Goal: Find specific page/section: Find specific page/section

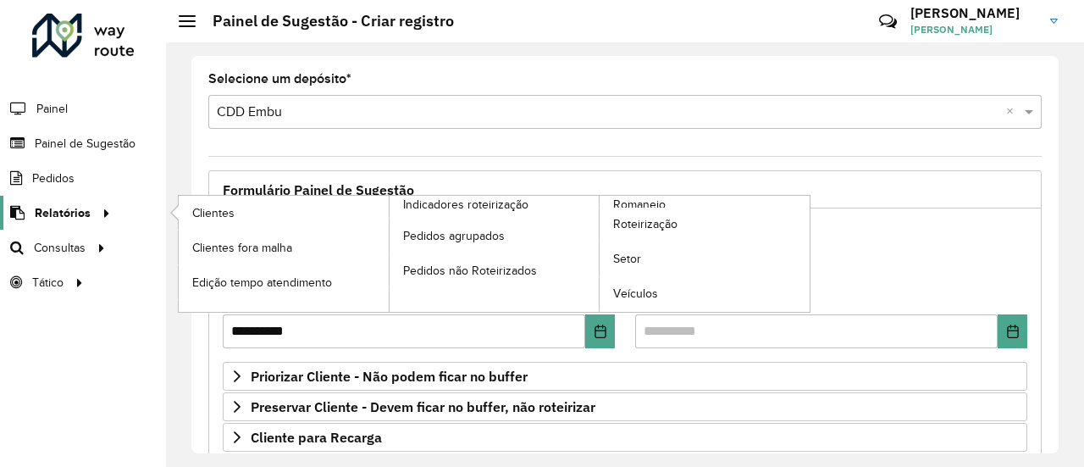
scroll to position [254, 0]
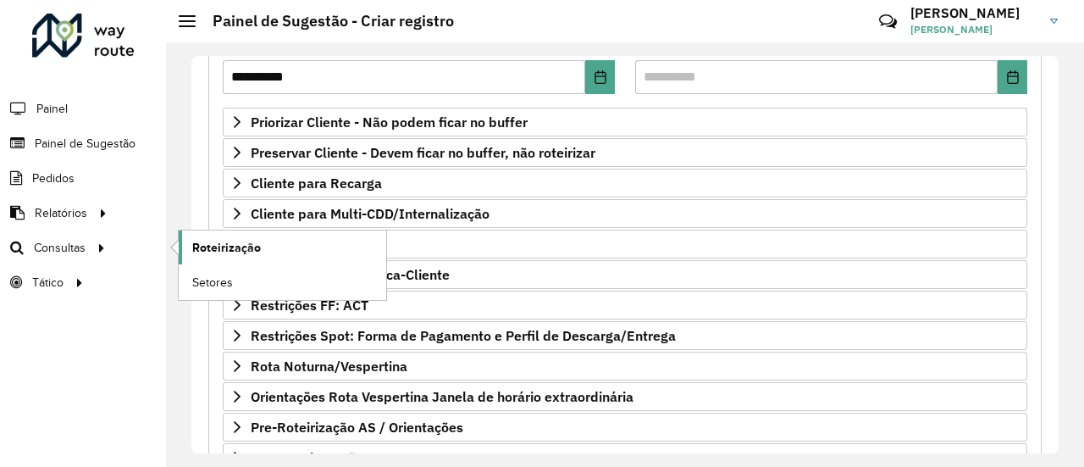
click at [205, 239] on span "Roteirização" at bounding box center [226, 248] width 69 height 18
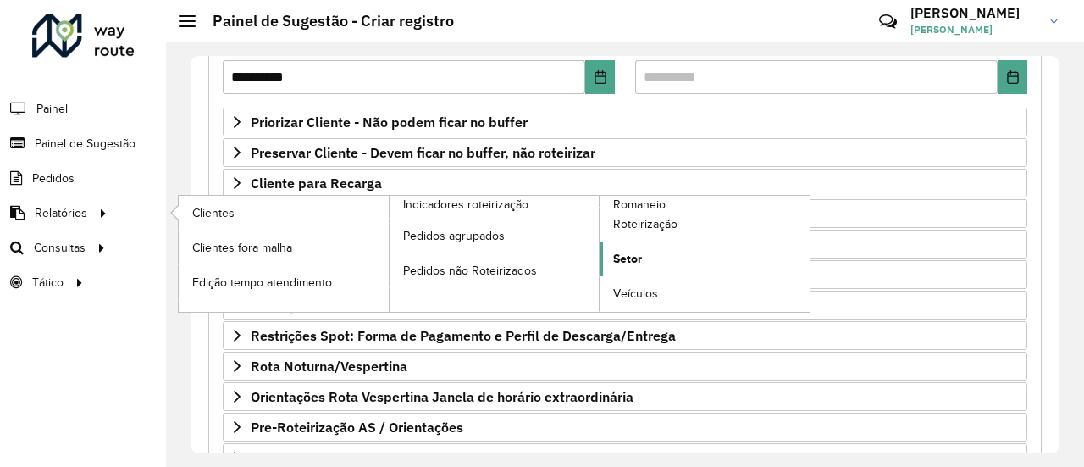
click at [659, 258] on link "Setor" at bounding box center [705, 259] width 210 height 34
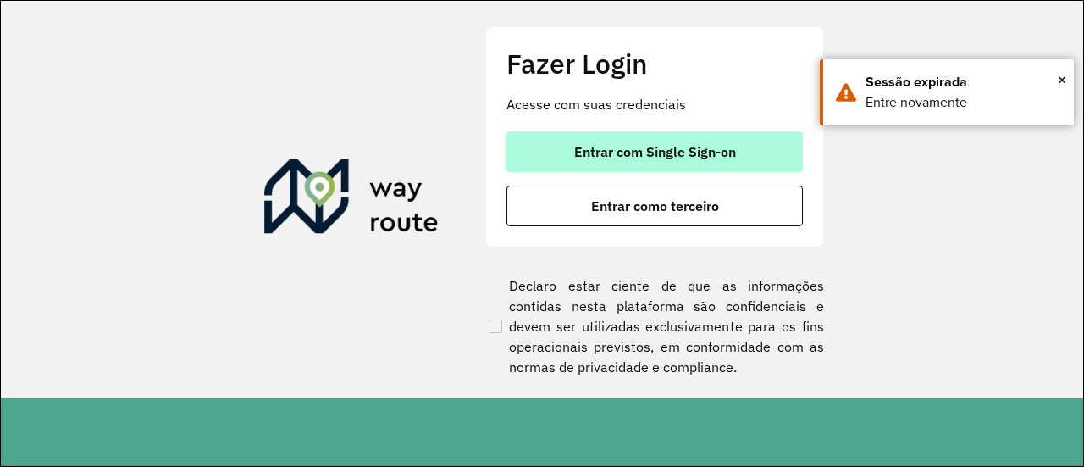
click at [590, 152] on span "Entrar com Single Sign-on" at bounding box center [655, 152] width 162 height 14
